Goal: Complete application form

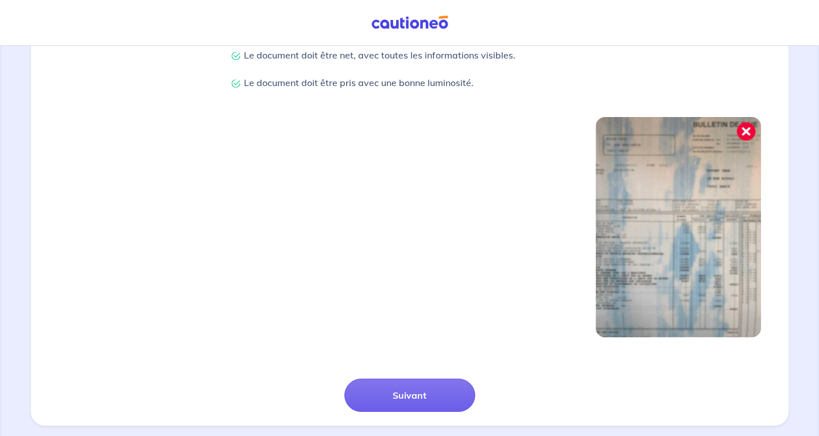
scroll to position [297, 0]
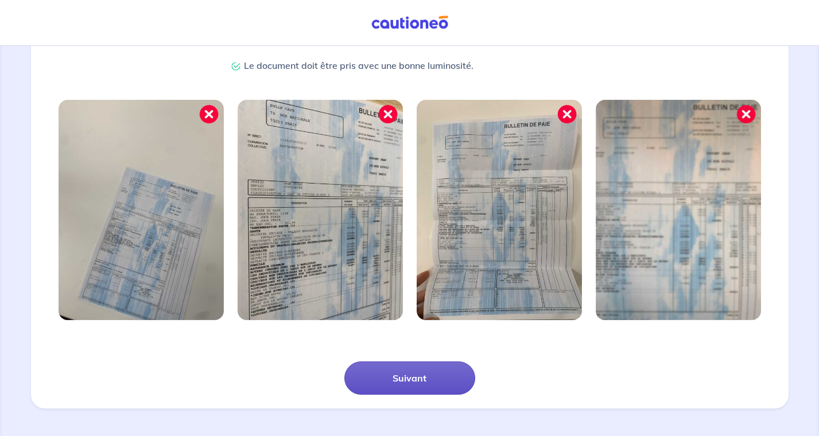
click at [428, 377] on button "Suivant" at bounding box center [409, 377] width 131 height 33
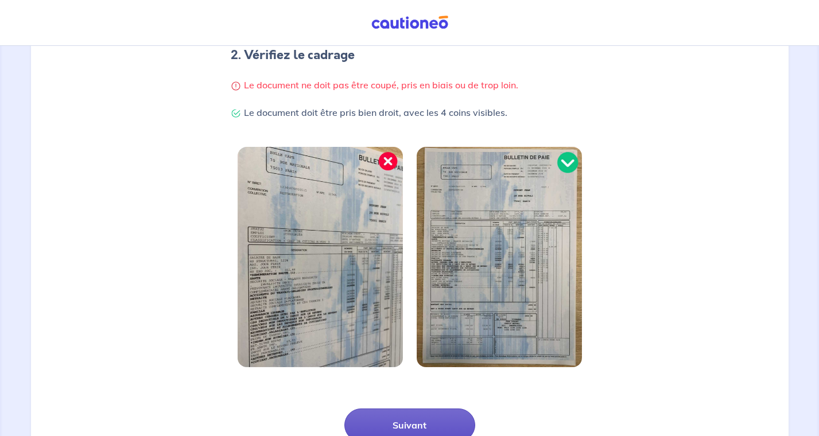
scroll to position [256, 0]
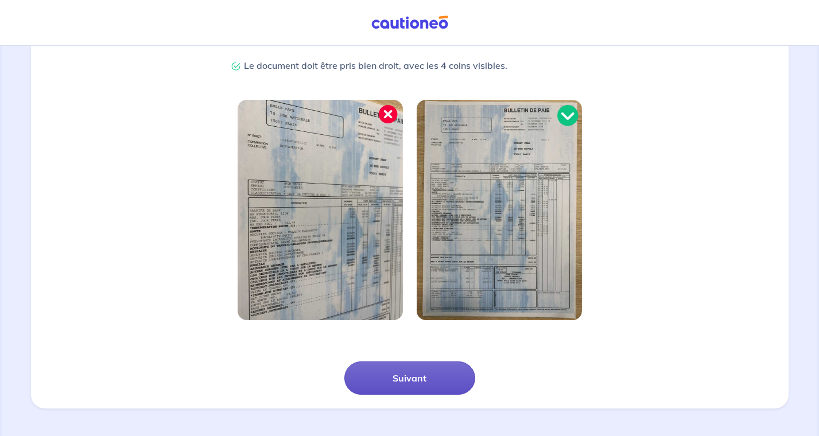
click at [405, 372] on button "Suivant" at bounding box center [409, 377] width 131 height 33
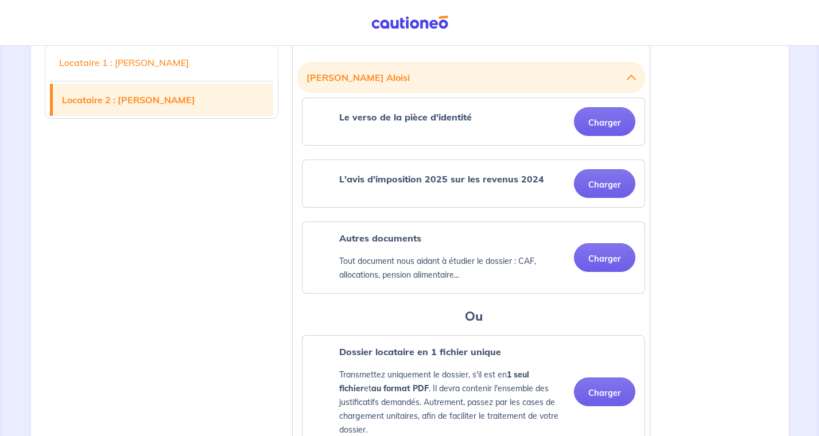
scroll to position [646, 0]
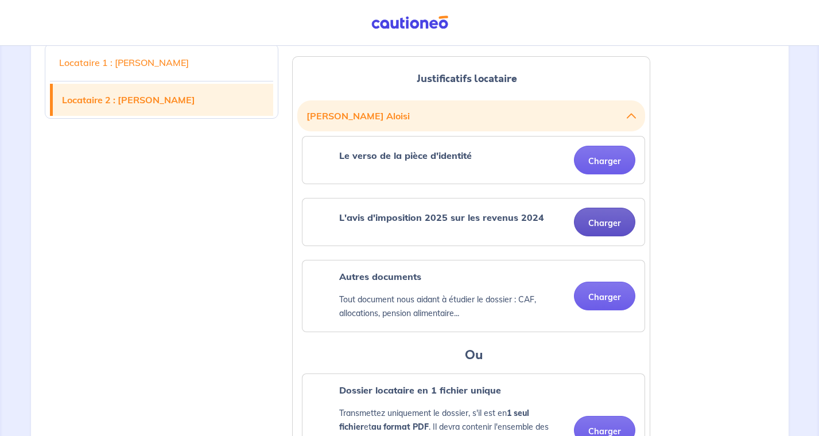
click at [594, 208] on button "Charger" at bounding box center [604, 222] width 61 height 29
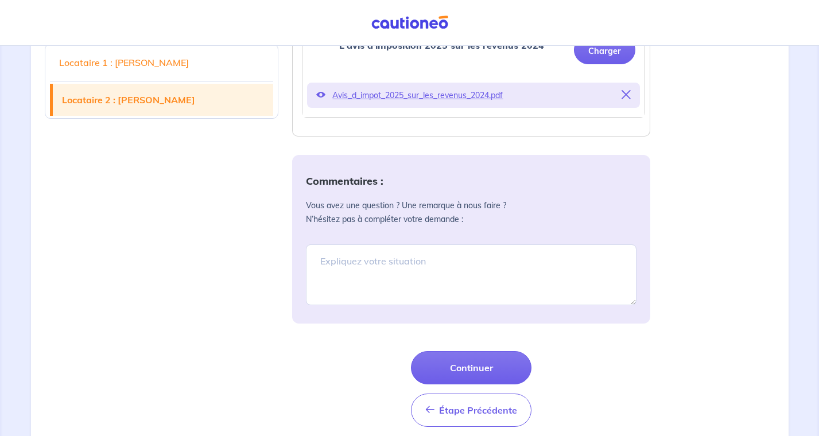
scroll to position [262, 0]
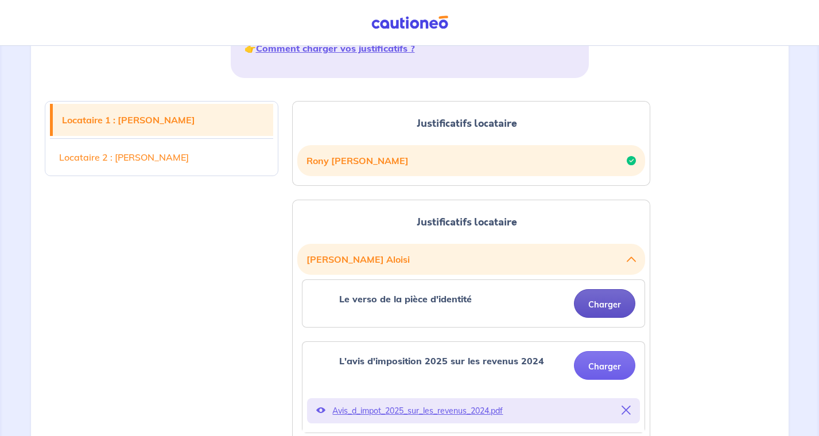
click at [604, 289] on button "Charger" at bounding box center [604, 303] width 61 height 29
click at [603, 289] on button "Charger" at bounding box center [604, 303] width 61 height 29
click at [594, 289] on button "Charger" at bounding box center [604, 303] width 61 height 29
click at [372, 342] on div "L'avis d'imposition 2025 sur les revenus 2024 Charger" at bounding box center [473, 365] width 342 height 47
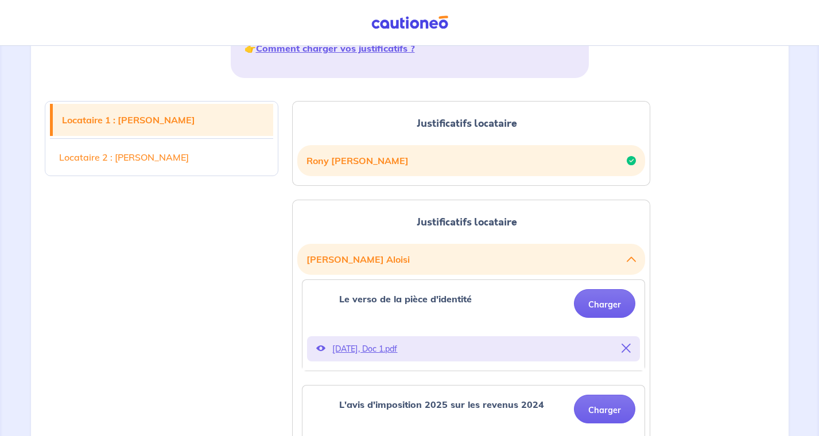
click at [454, 292] on p "Le verso de la pièce d'identité" at bounding box center [405, 299] width 133 height 14
click at [382, 341] on p "[DATE], Doc 1.pdf" at bounding box center [473, 349] width 282 height 16
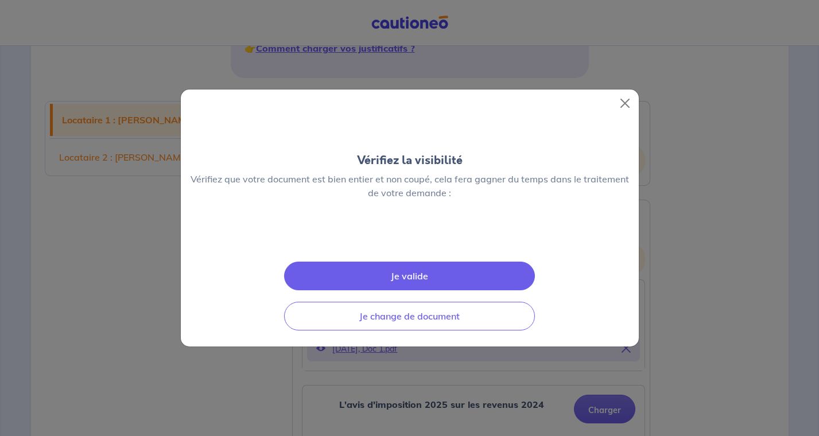
scroll to position [0, 0]
click at [623, 94] on button "Close" at bounding box center [624, 103] width 18 height 18
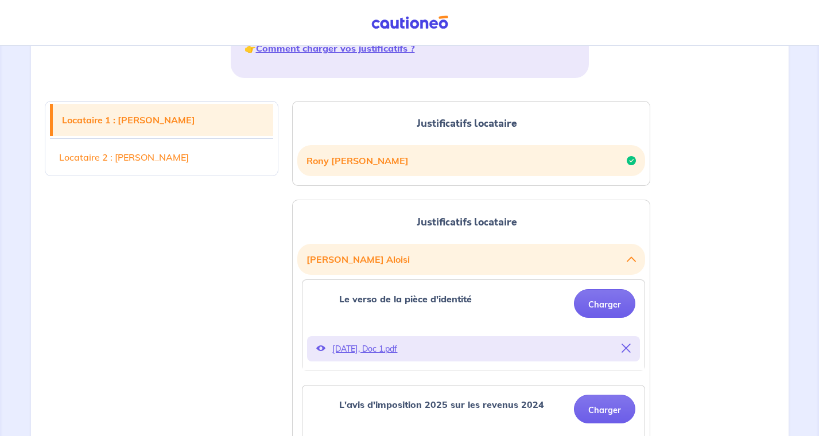
click at [622, 344] on icon at bounding box center [625, 348] width 9 height 9
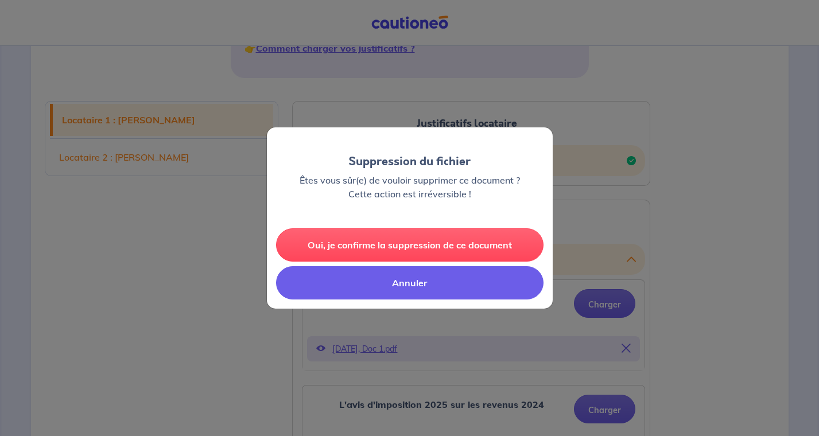
click at [451, 285] on button "Annuler" at bounding box center [409, 282] width 267 height 33
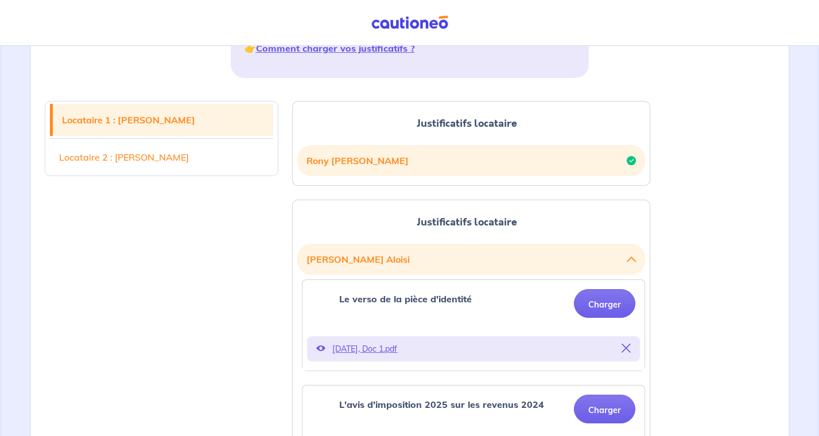
click at [627, 344] on icon at bounding box center [625, 348] width 9 height 9
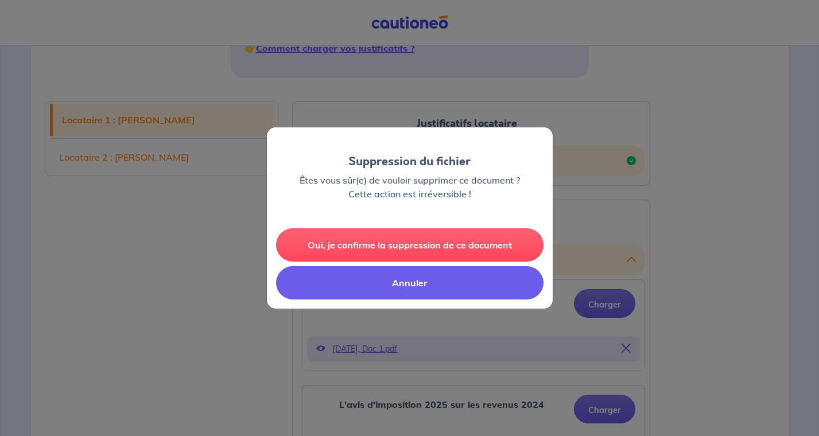
click at [453, 287] on button "Annuler" at bounding box center [409, 282] width 267 height 33
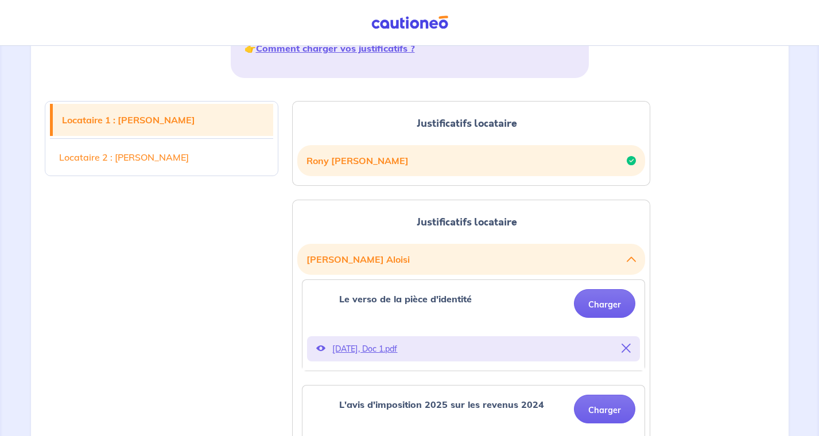
click at [621, 344] on icon at bounding box center [625, 348] width 9 height 9
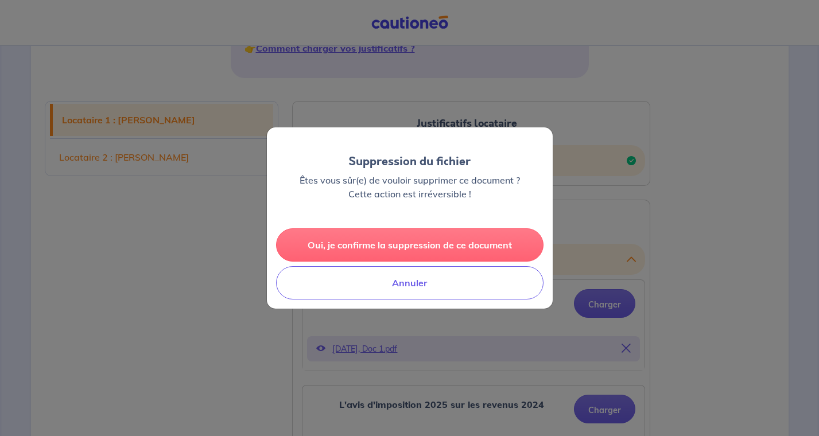
click at [468, 249] on button "Oui, je confirme la suppression de ce document" at bounding box center [409, 244] width 267 height 33
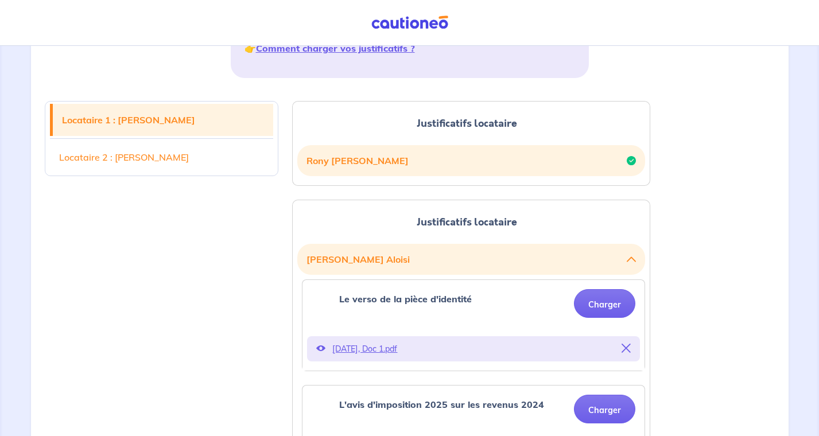
scroll to position [375, 0]
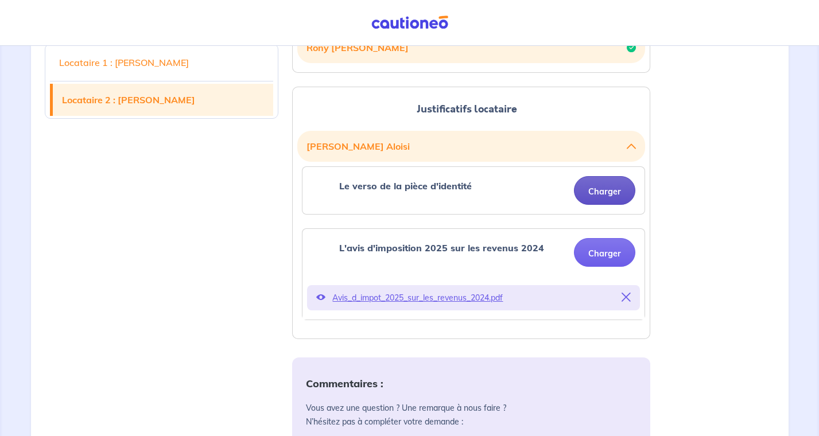
click at [594, 176] on button "Charger" at bounding box center [604, 190] width 61 height 29
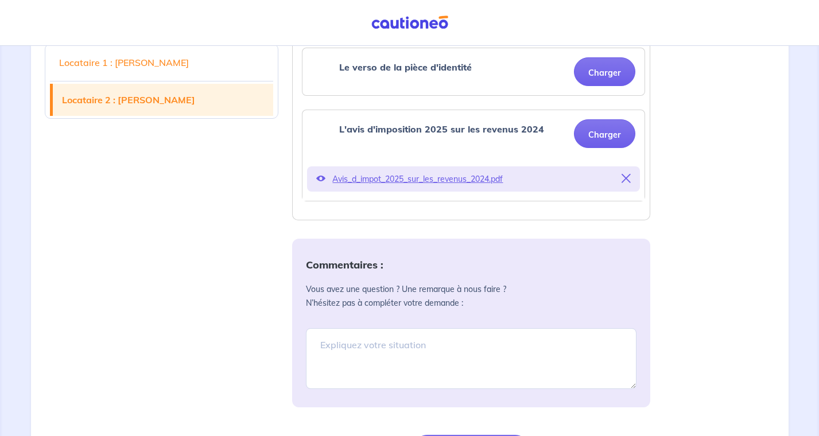
scroll to position [558, 0]
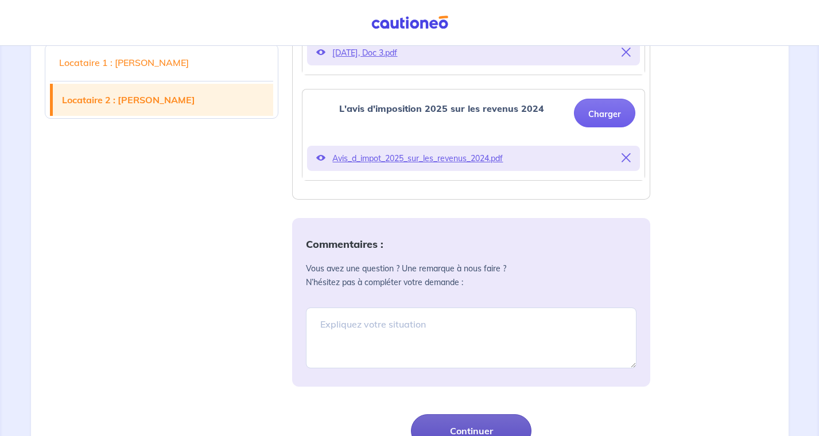
click at [467, 414] on button "Continuer" at bounding box center [471, 430] width 120 height 33
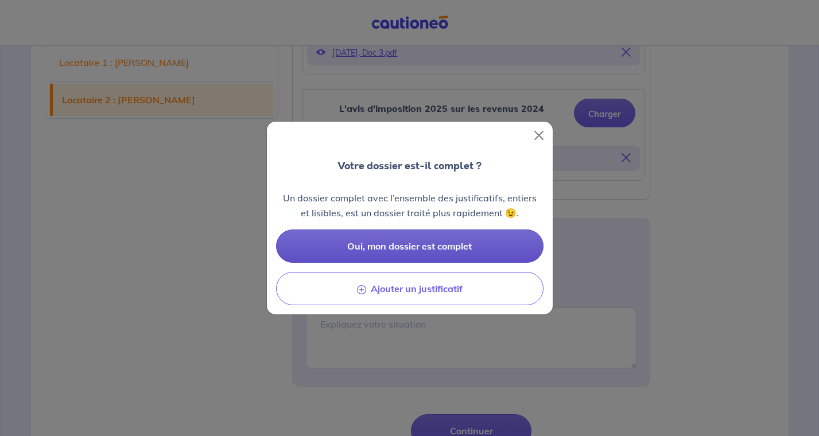
click at [462, 246] on span "Oui, mon dossier est complet" at bounding box center [409, 245] width 124 height 11
